Goal: Transaction & Acquisition: Purchase product/service

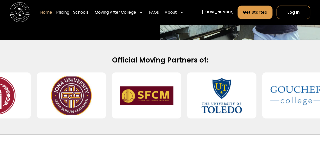
scroll to position [180, 0]
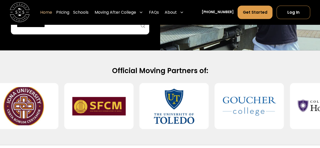
click at [118, 31] on div at bounding box center [80, 25] width 138 height 17
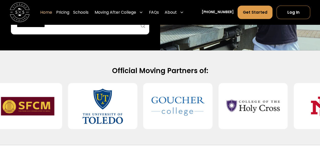
click at [101, 28] on input "search" at bounding box center [80, 25] width 128 height 9
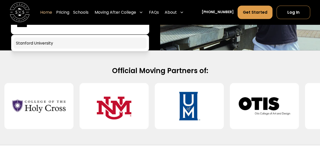
type input "******"
click at [88, 44] on link at bounding box center [79, 42] width 133 height 11
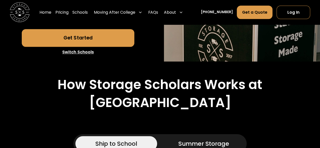
scroll to position [187, 0]
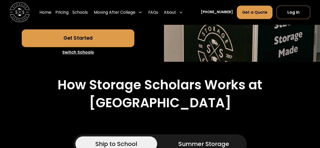
click at [74, 47] on link "Get Started" at bounding box center [78, 38] width 112 height 18
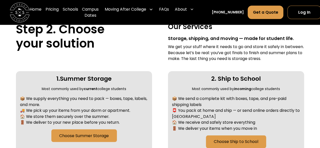
scroll to position [193, 0]
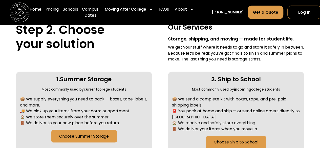
click at [59, 98] on div "📦 We supply everything you need to pack — boxes, tape, labels, and more. 🚚 We p…" at bounding box center [84, 111] width 128 height 30
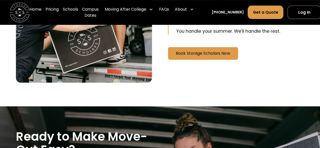
scroll to position [1051, 0]
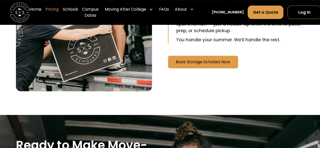
click at [51, 7] on link "Pricing" at bounding box center [52, 13] width 13 height 20
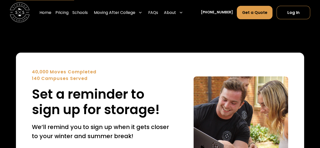
scroll to position [1995, 0]
